Goal: Transaction & Acquisition: Purchase product/service

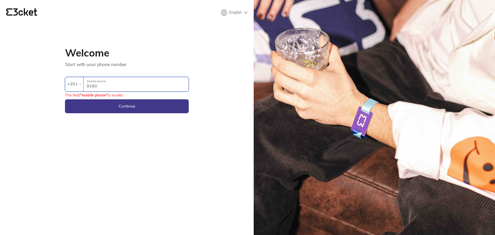
type input "919396835"
click at [65, 99] on button "Continue" at bounding box center [127, 106] width 124 height 14
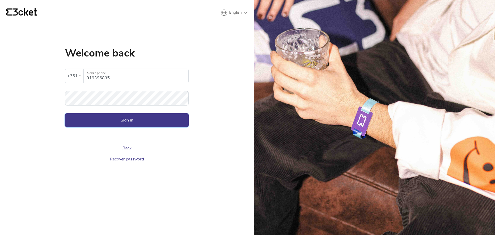
click at [131, 115] on button "Sign in" at bounding box center [127, 120] width 124 height 14
click at [65, 113] on button "Sign in" at bounding box center [127, 120] width 124 height 14
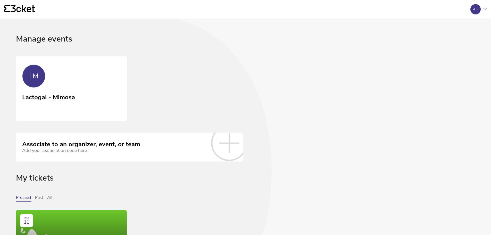
scroll to position [77, 0]
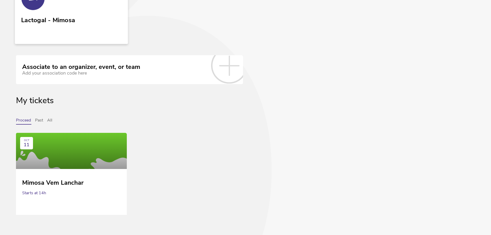
click at [45, 21] on div "Lactogal - Mimosa" at bounding box center [48, 18] width 54 height 9
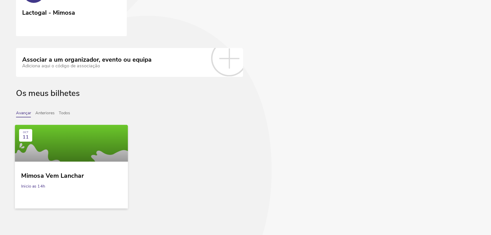
click at [87, 156] on div at bounding box center [71, 143] width 113 height 37
click at [49, 24] on div "Lactogal - Mimosa" at bounding box center [48, 17] width 54 height 21
